Goal: Task Accomplishment & Management: Manage account settings

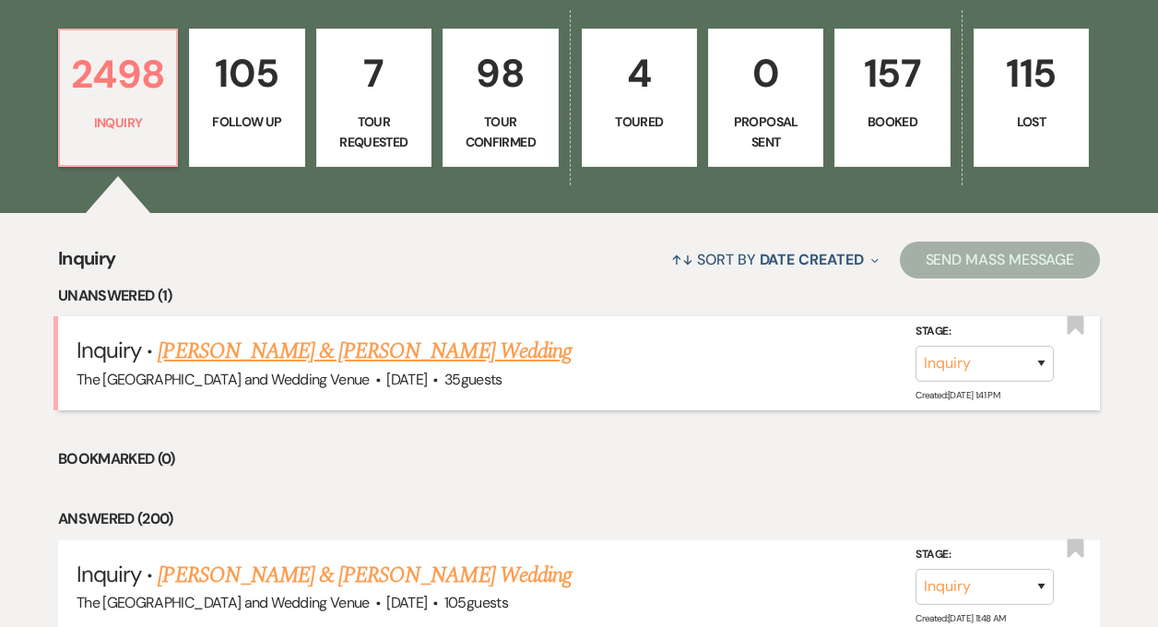
click at [259, 347] on link "Brandon Anter & Alexa Azabo's Wedding" at bounding box center [364, 351] width 413 height 33
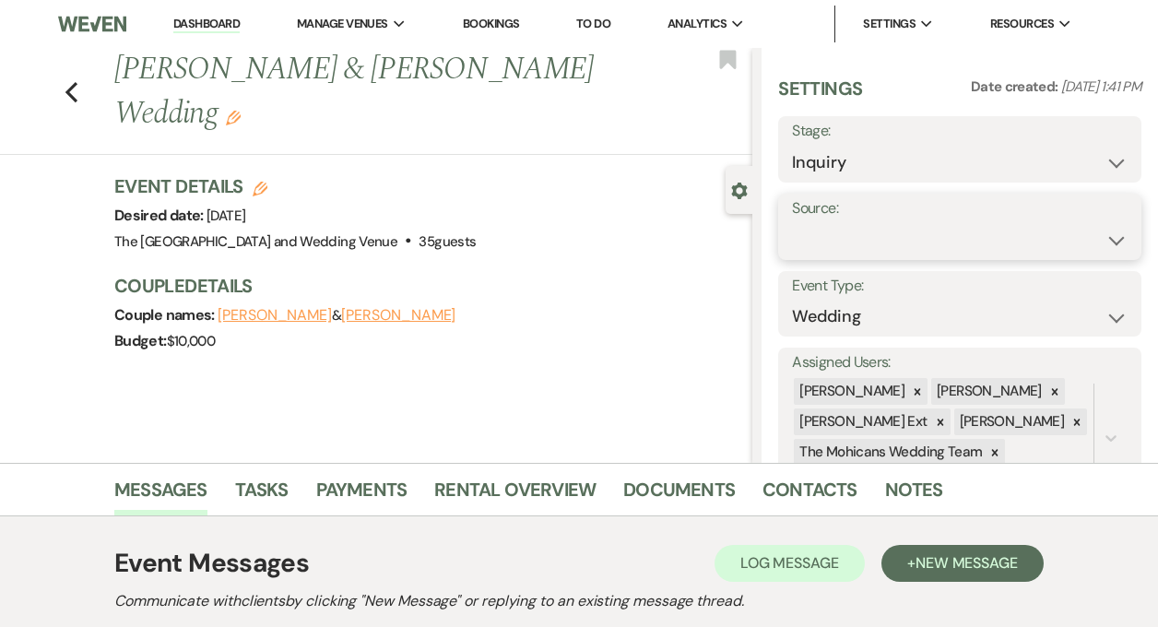
click at [827, 230] on select "Weven Venue Website Instagram Facebook Pinterest Google The Knot Wedding Wire H…" at bounding box center [960, 240] width 336 height 36
select select "5"
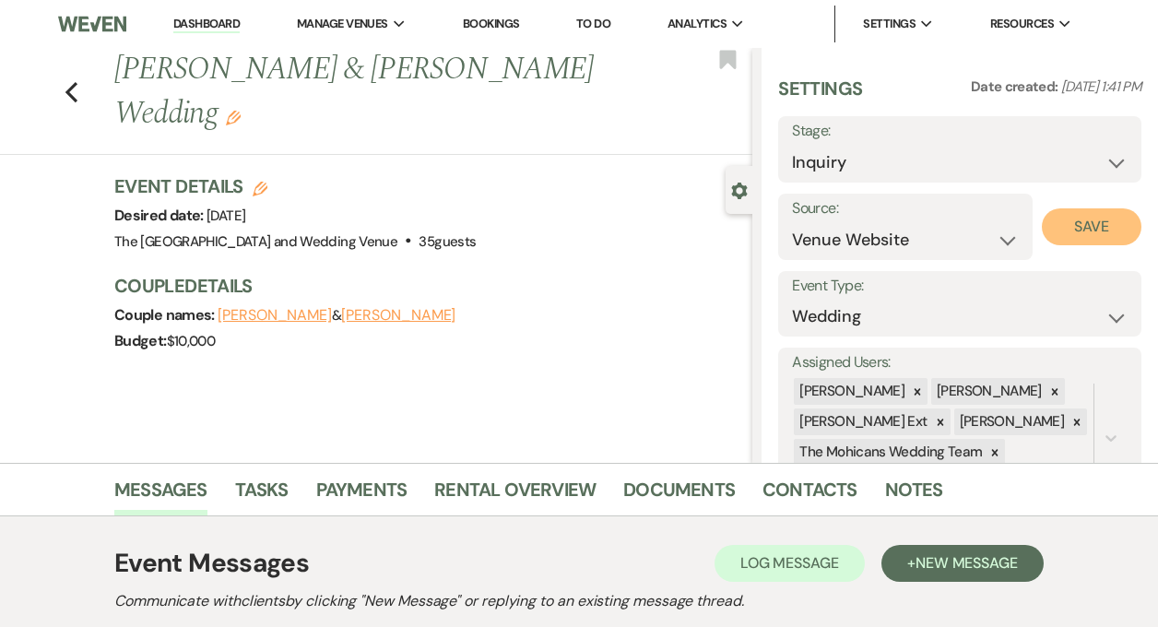
click at [1083, 241] on button "Save" at bounding box center [1092, 226] width 100 height 37
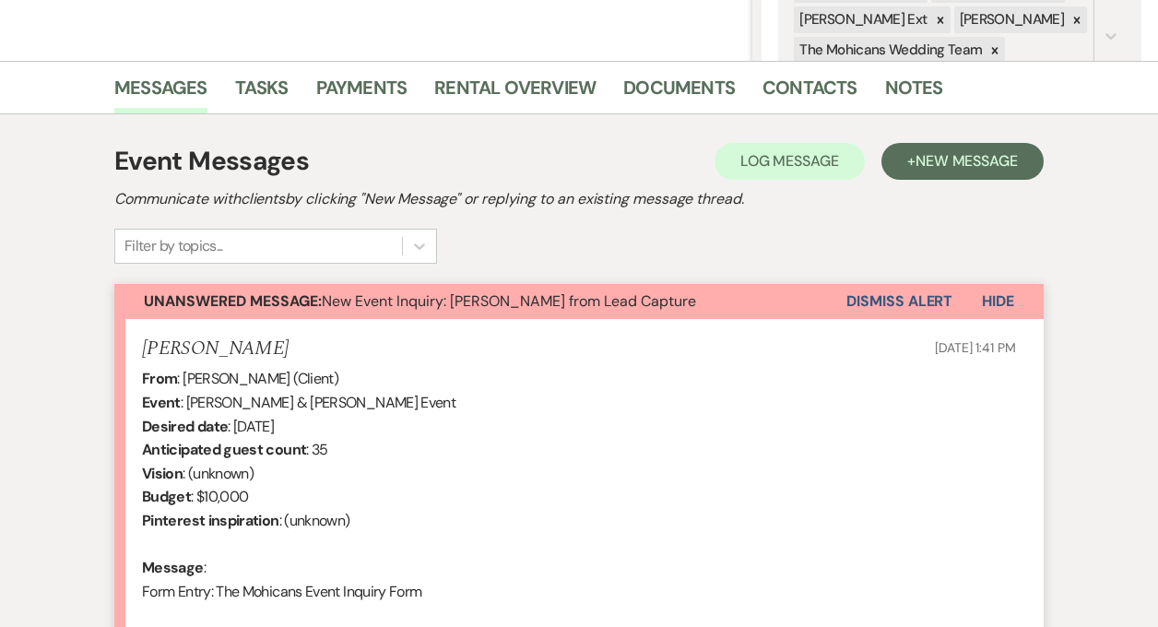
scroll to position [496, 0]
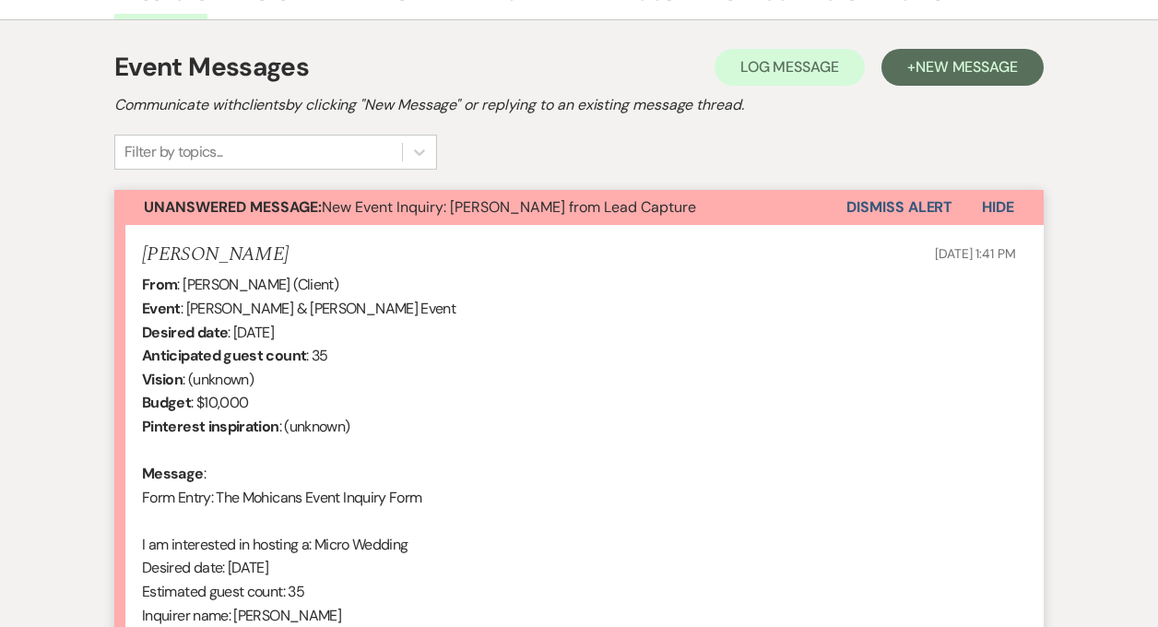
click at [898, 211] on button "Dismiss Alert" at bounding box center [900, 207] width 106 height 35
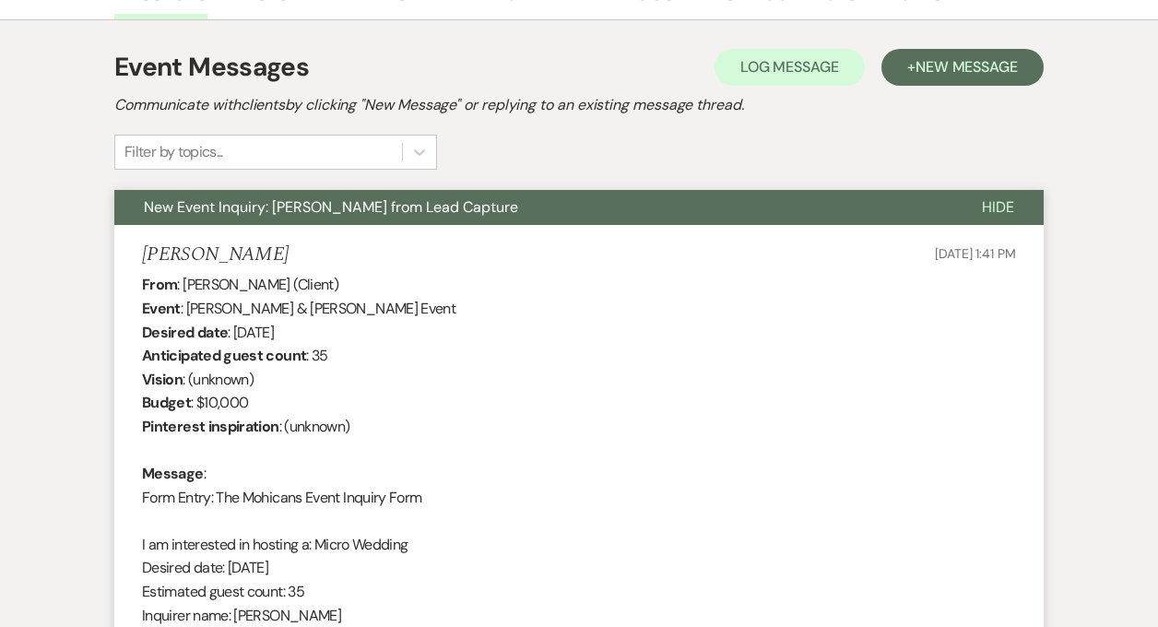
scroll to position [0, 0]
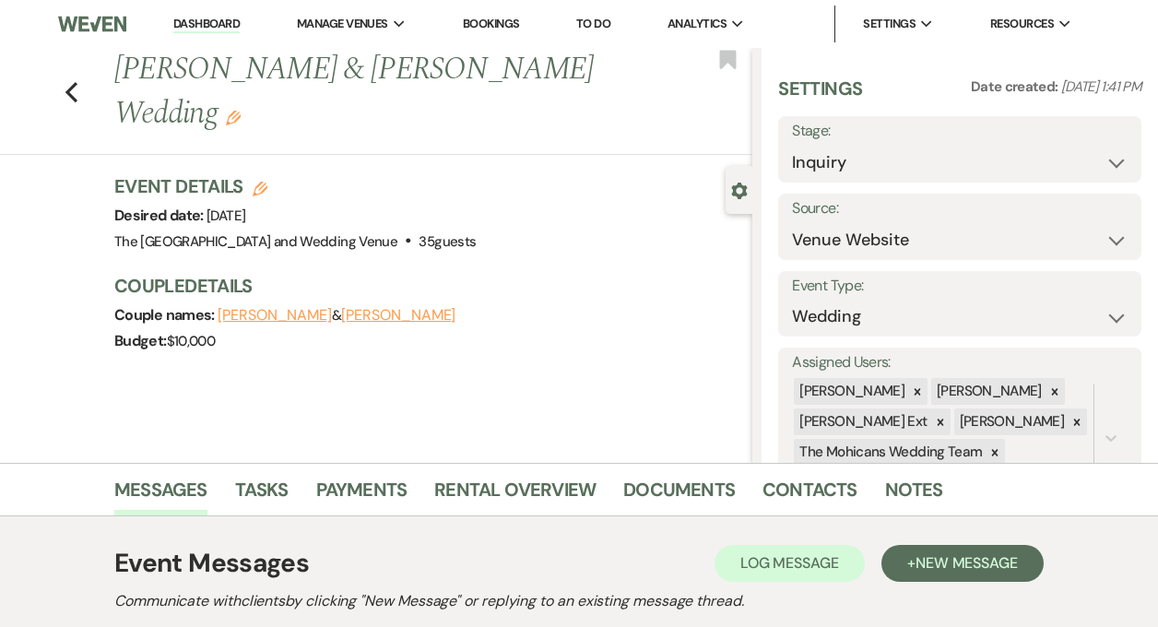
click at [195, 22] on link "Dashboard" at bounding box center [206, 25] width 66 height 18
